Goal: Task Accomplishment & Management: Manage account settings

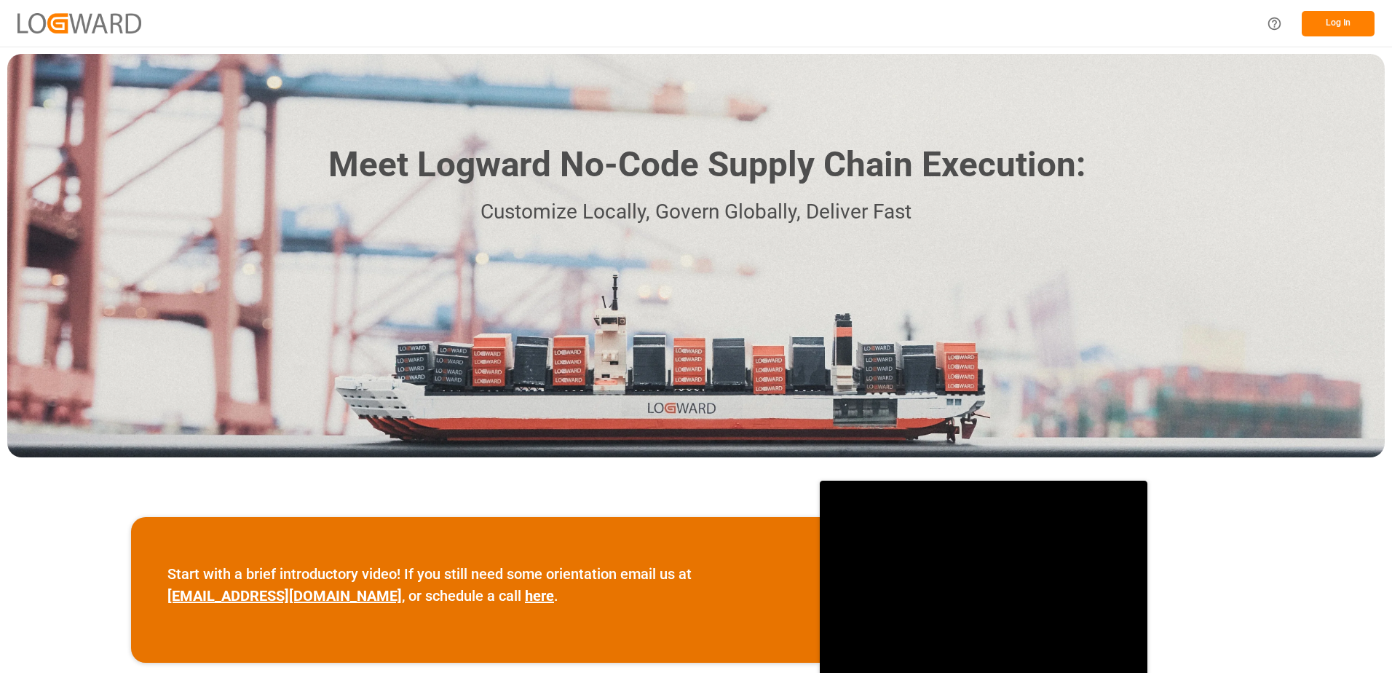
click at [1355, 21] on button "Log In" at bounding box center [1338, 23] width 73 height 25
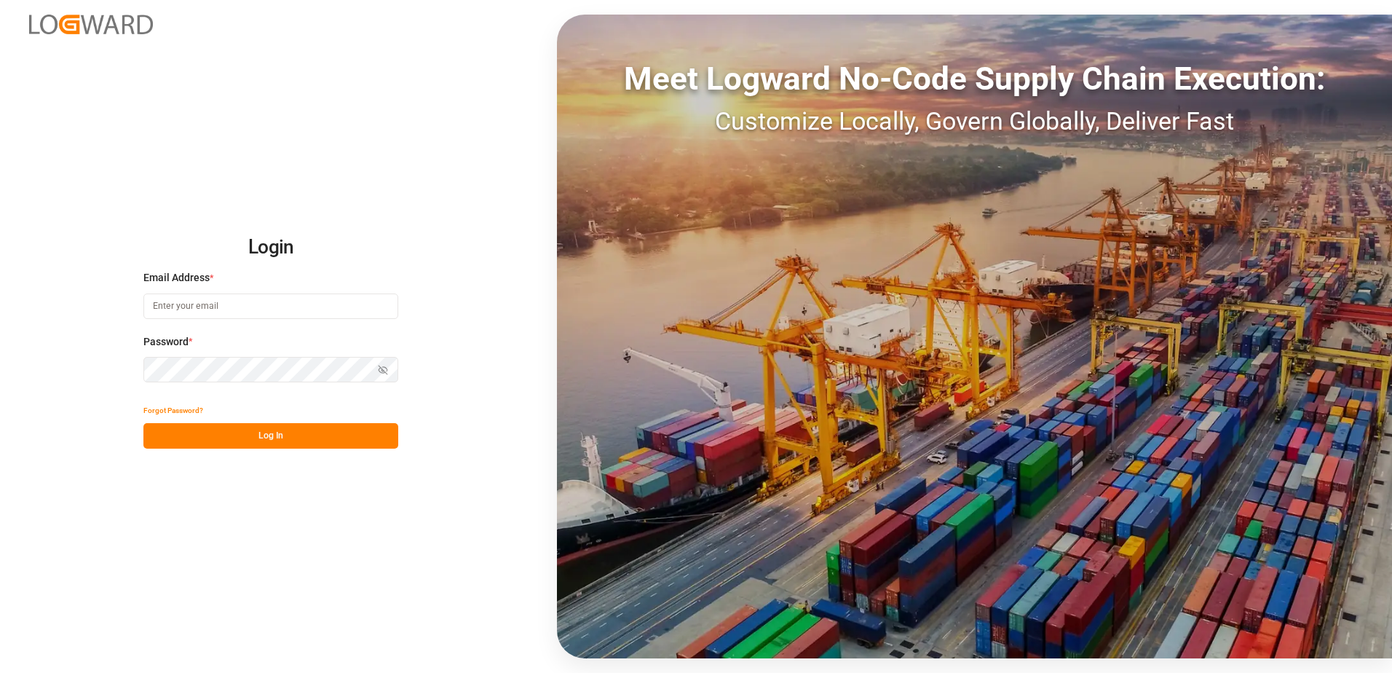
type input "[PERSON_NAME][EMAIL_ADDRESS][PERSON_NAME][DOMAIN_NAME]"
click at [247, 435] on button "Log In" at bounding box center [270, 435] width 255 height 25
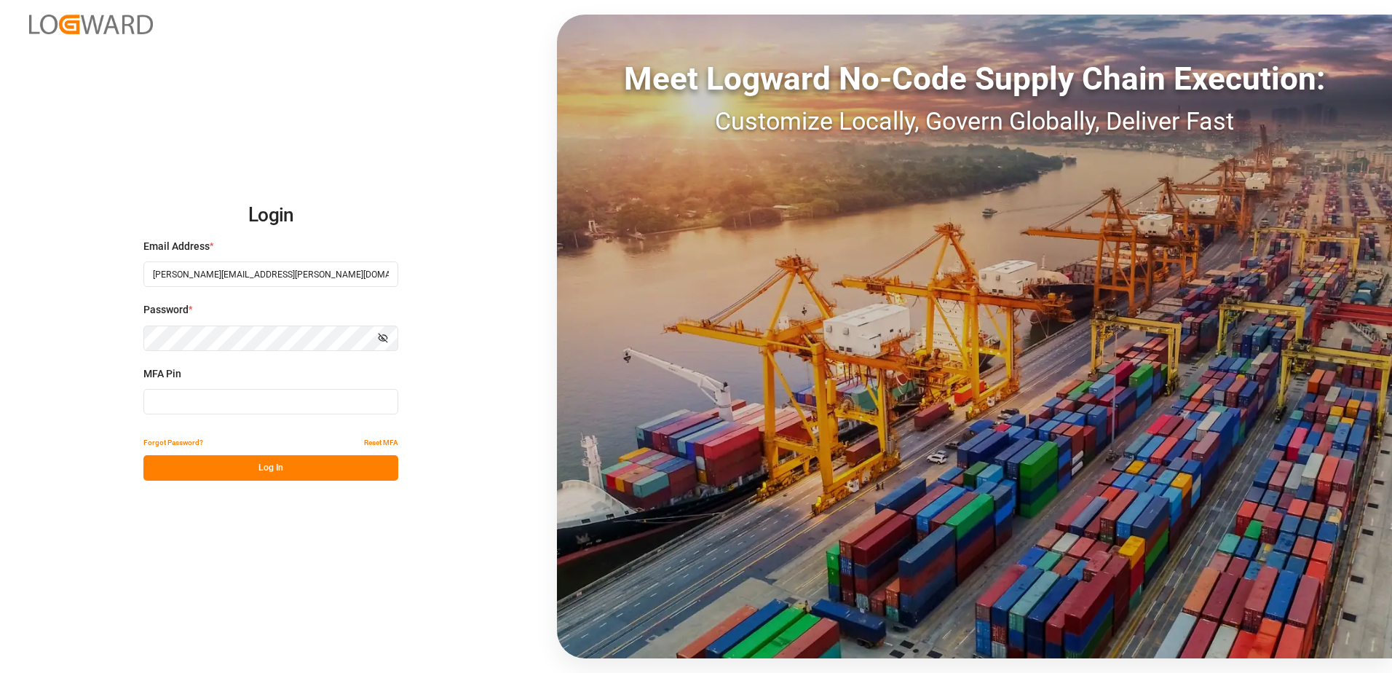
click at [277, 409] on input at bounding box center [270, 401] width 255 height 25
type input "996671"
click at [297, 487] on div "Login Email Address * [PERSON_NAME][EMAIL_ADDRESS][PERSON_NAME][DOMAIN_NAME] Pa…" at bounding box center [696, 336] width 1392 height 673
click at [314, 481] on div "Login Email Address * [PERSON_NAME][EMAIL_ADDRESS][PERSON_NAME][DOMAIN_NAME] Pa…" at bounding box center [696, 336] width 1392 height 673
click at [318, 470] on button "Log In" at bounding box center [270, 467] width 255 height 25
